Goal: Information Seeking & Learning: Learn about a topic

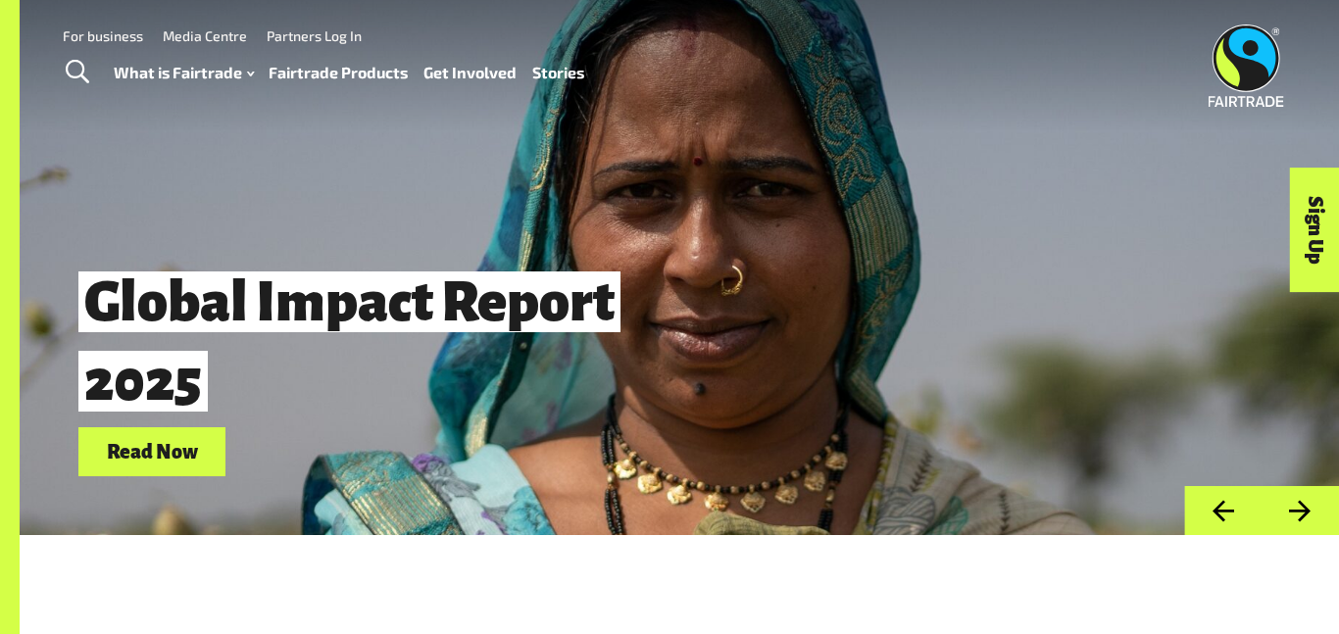
click at [86, 76] on span "Toggle Search" at bounding box center [78, 72] width 24 height 25
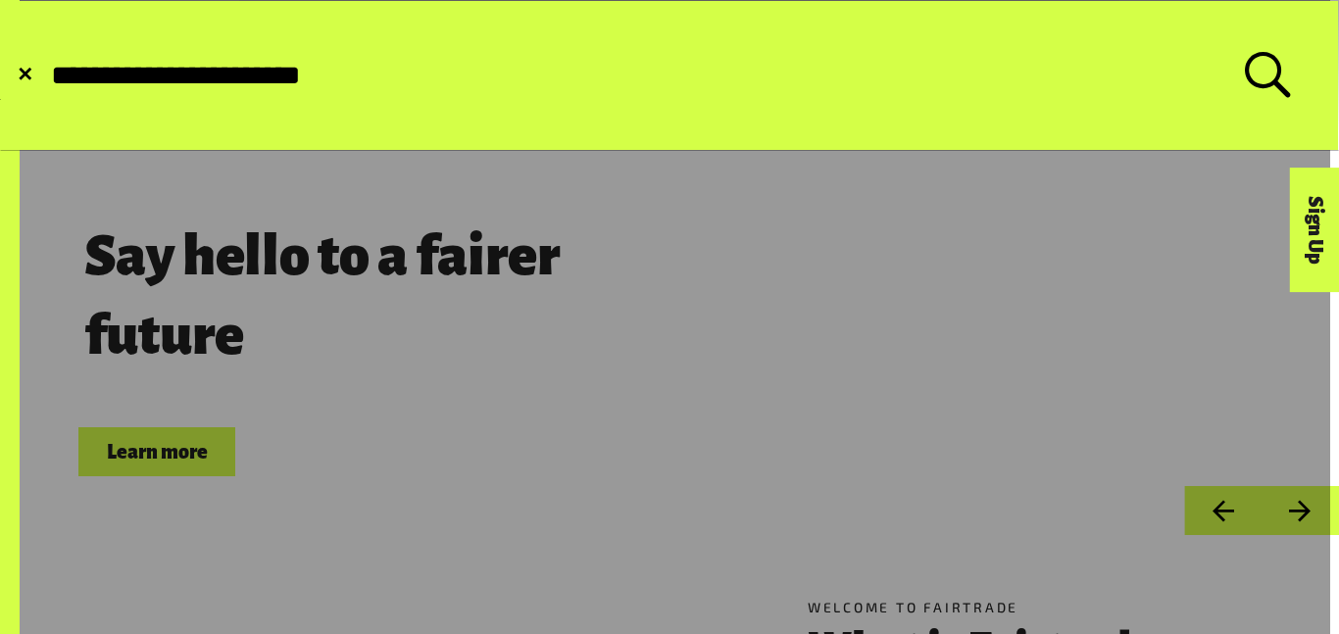
type input "**********"
click at [48, 75] on button "Submit Search" at bounding box center [48, 75] width 1 height 1
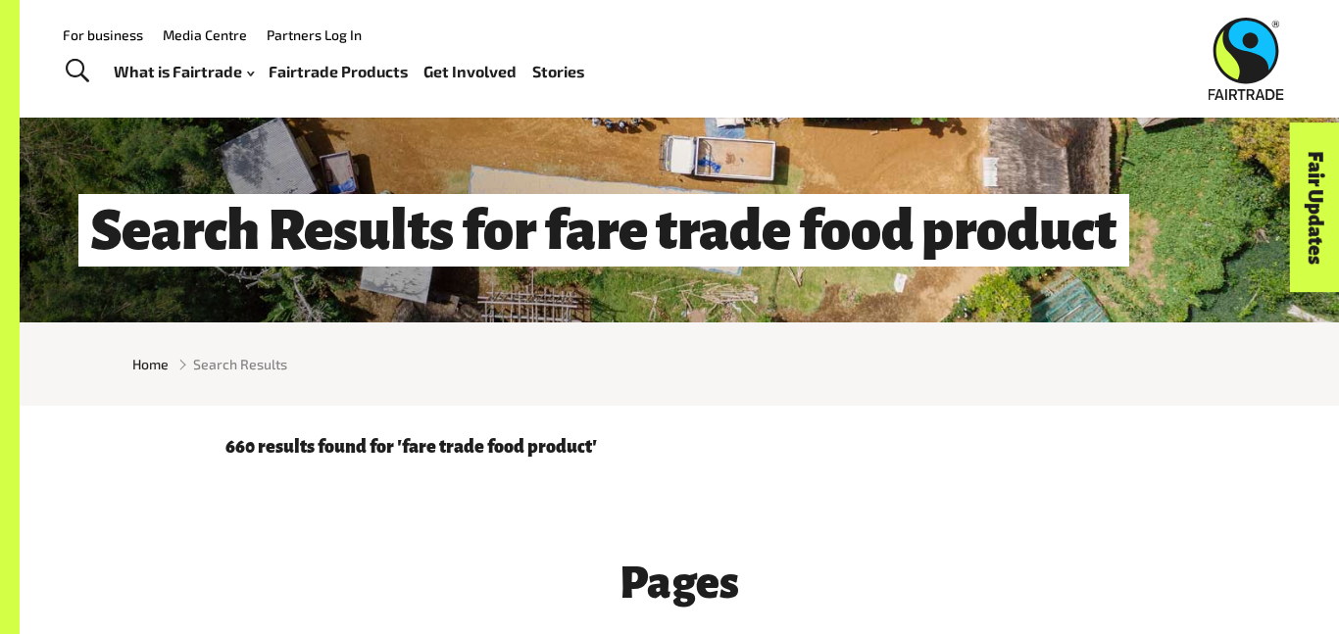
scroll to position [217, 0]
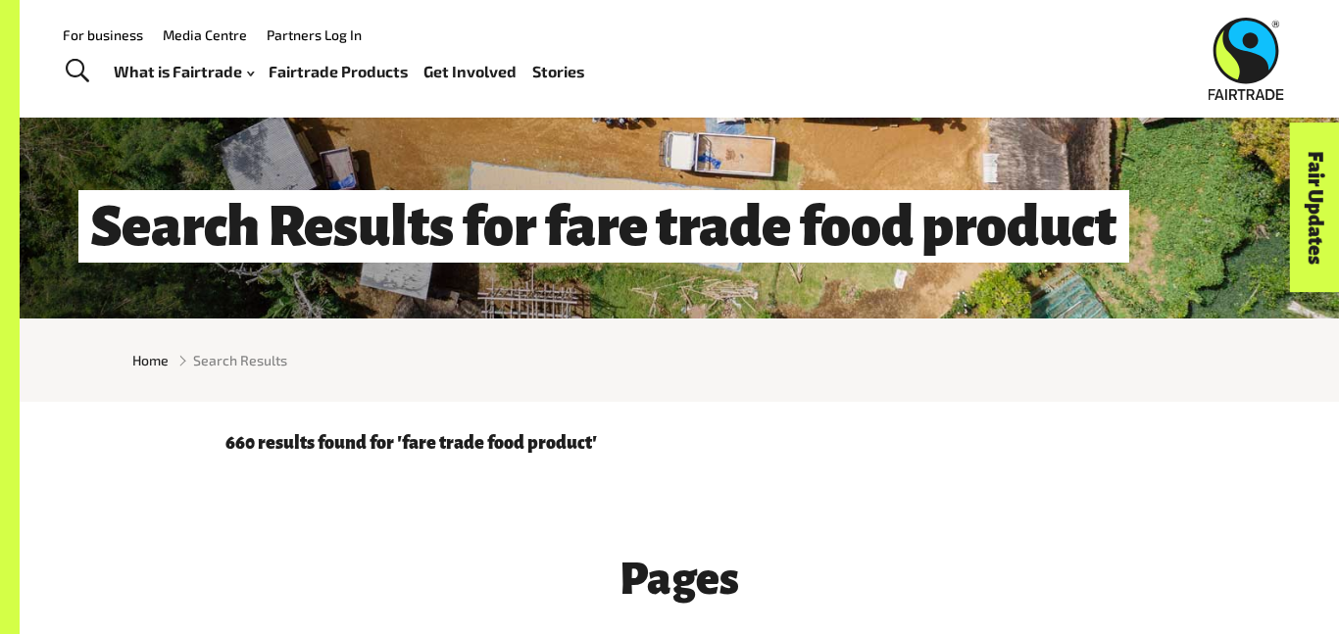
click at [315, 75] on link "Fairtrade Products" at bounding box center [338, 72] width 139 height 28
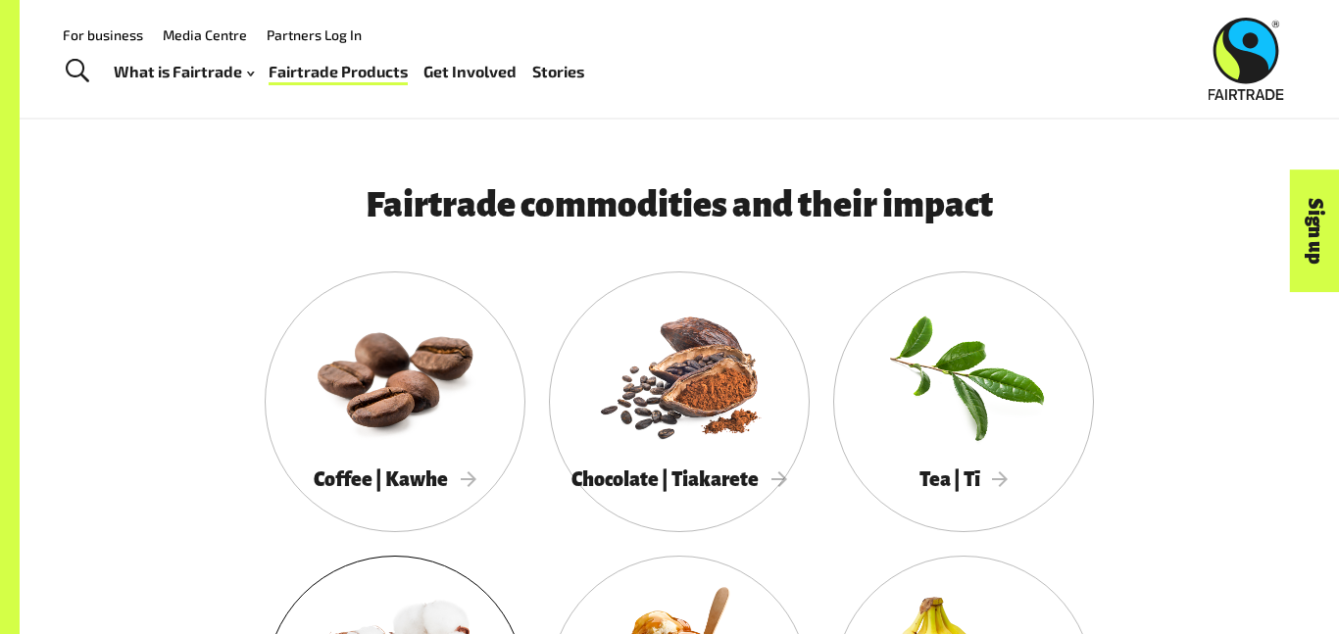
scroll to position [1332, 0]
